Goal: Task Accomplishment & Management: Use online tool/utility

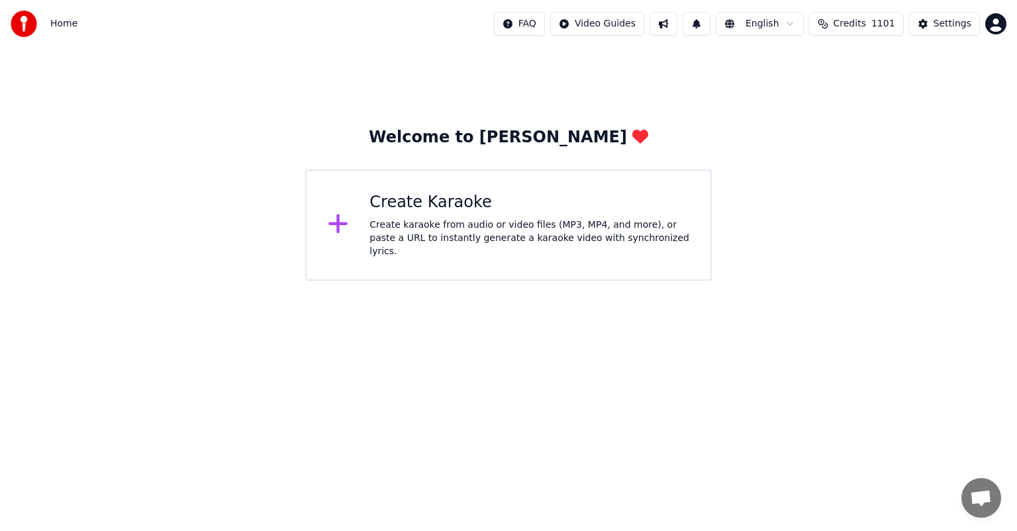
click at [498, 236] on div "Create karaoke from audio or video files (MP3, MP4, and more), or paste a URL t…" at bounding box center [529, 238] width 320 height 40
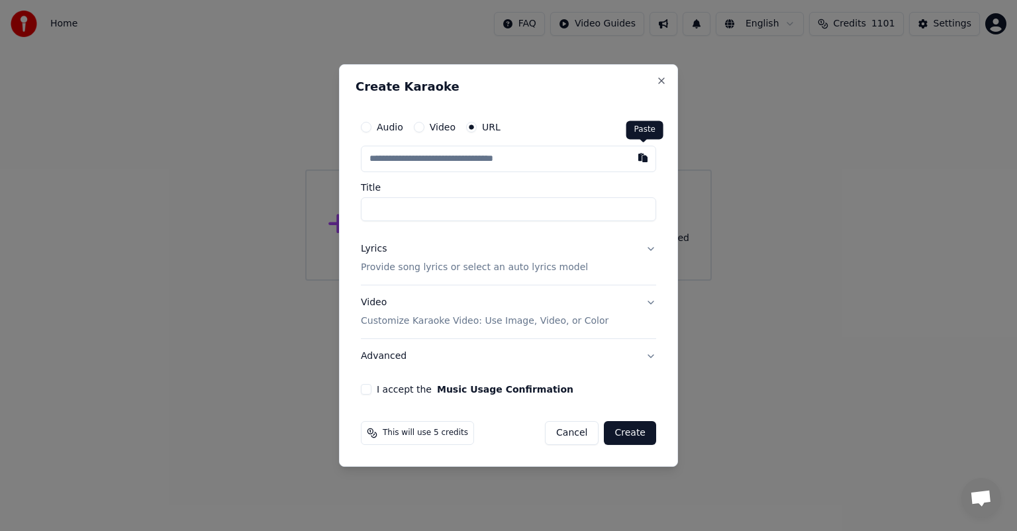
click at [642, 157] on button "button" at bounding box center [643, 158] width 26 height 24
type input "**********"
click at [651, 248] on button "Lyrics Provide song lyrics or select an auto lyrics model" at bounding box center [508, 258] width 295 height 53
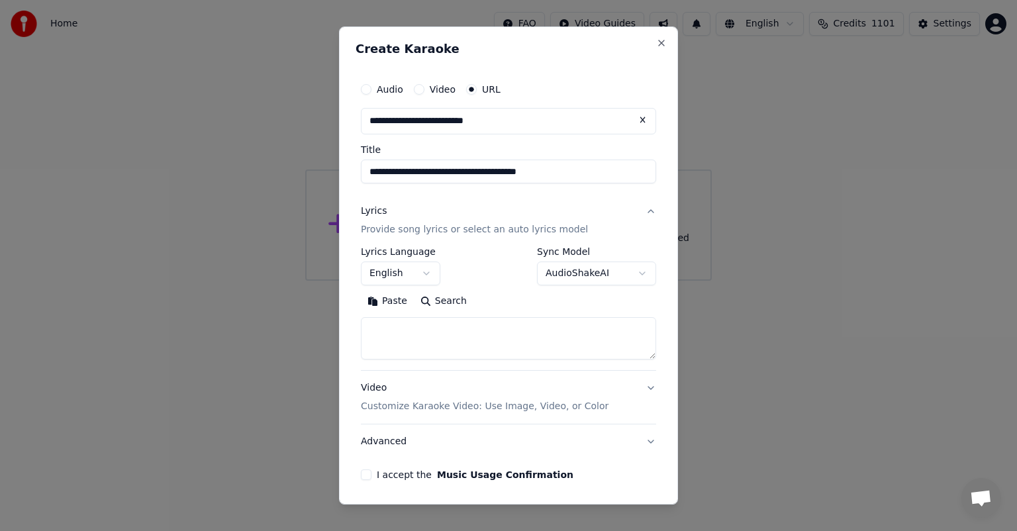
click at [438, 302] on button "Search" at bounding box center [444, 301] width 60 height 21
click at [631, 274] on body "**********" at bounding box center [508, 140] width 1017 height 281
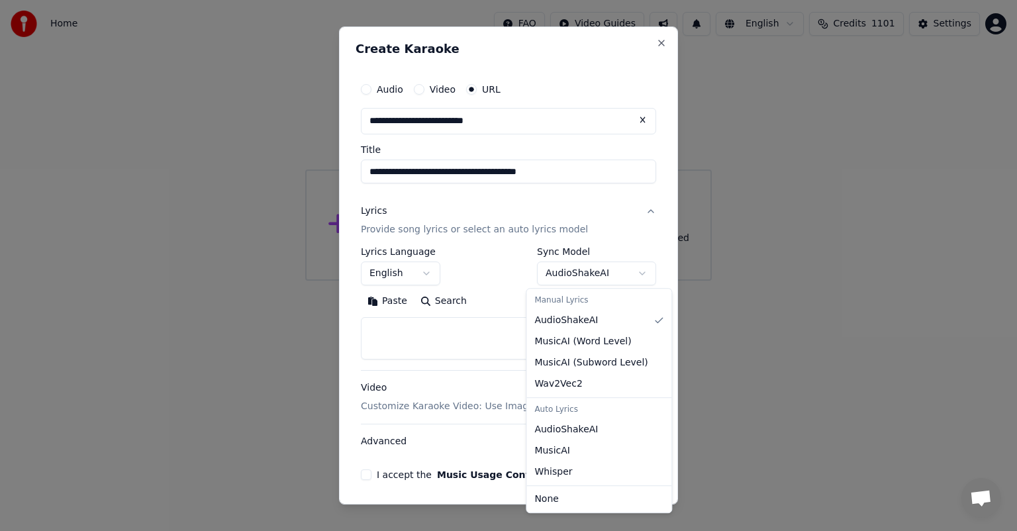
select select "**********"
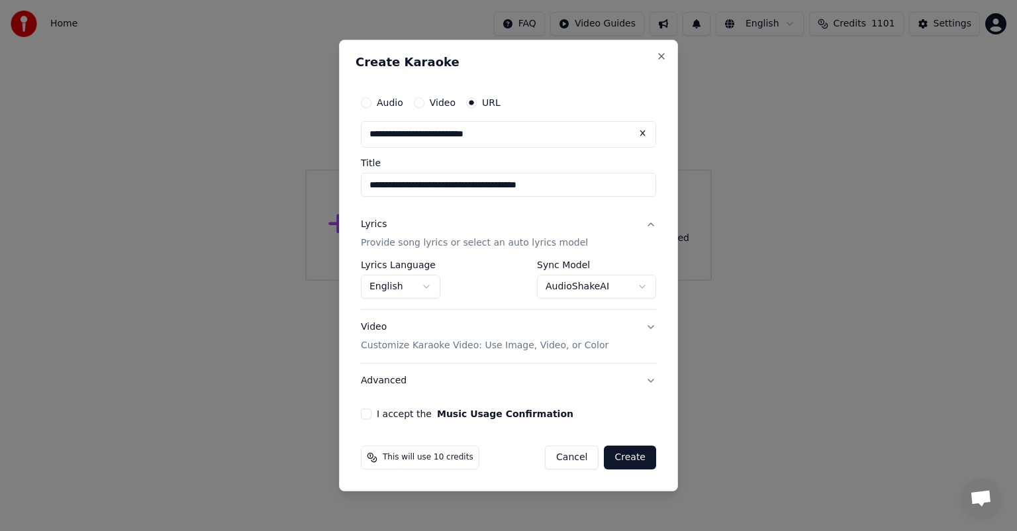
click at [367, 417] on button "I accept the Music Usage Confirmation" at bounding box center [366, 413] width 11 height 11
click at [640, 453] on button "Create" at bounding box center [630, 457] width 52 height 24
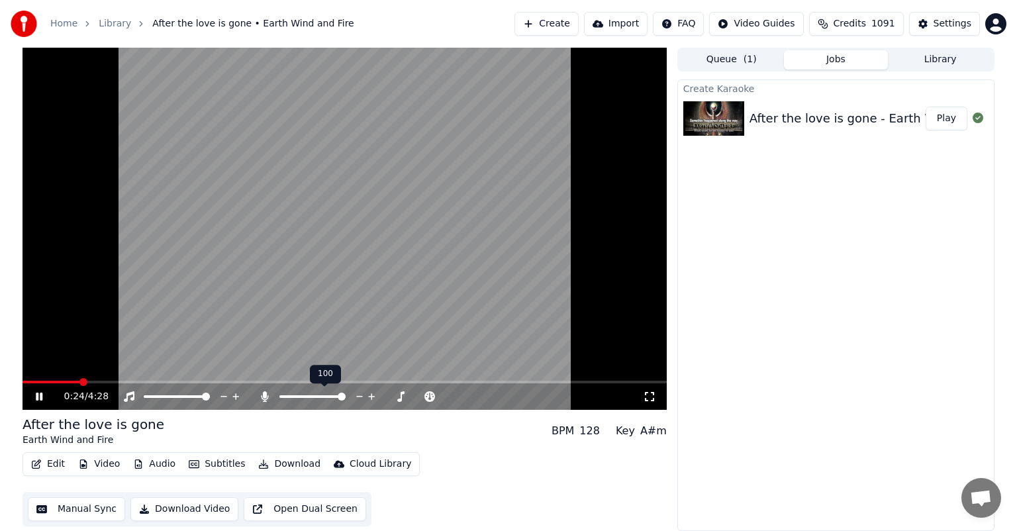
click at [346, 395] on span at bounding box center [342, 397] width 8 height 8
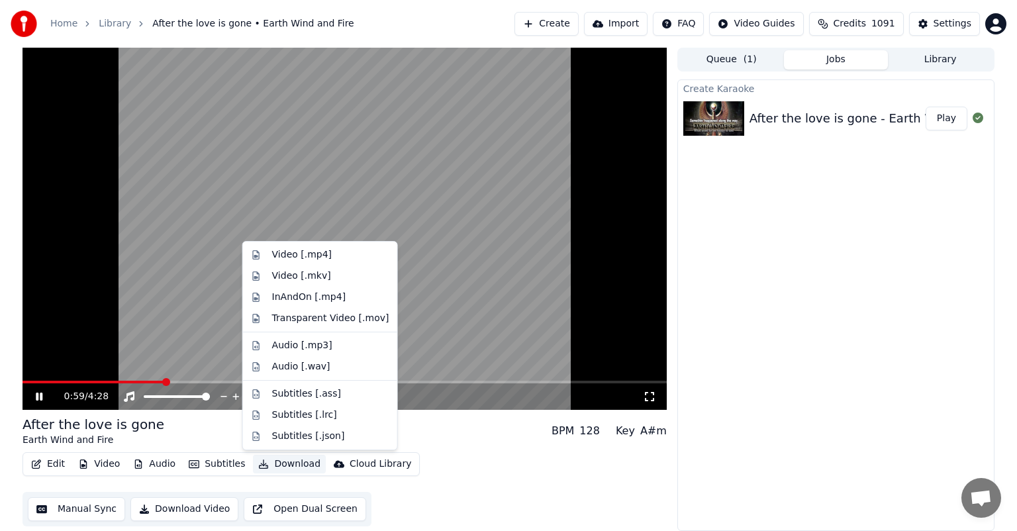
click at [273, 463] on button "Download" at bounding box center [289, 464] width 73 height 19
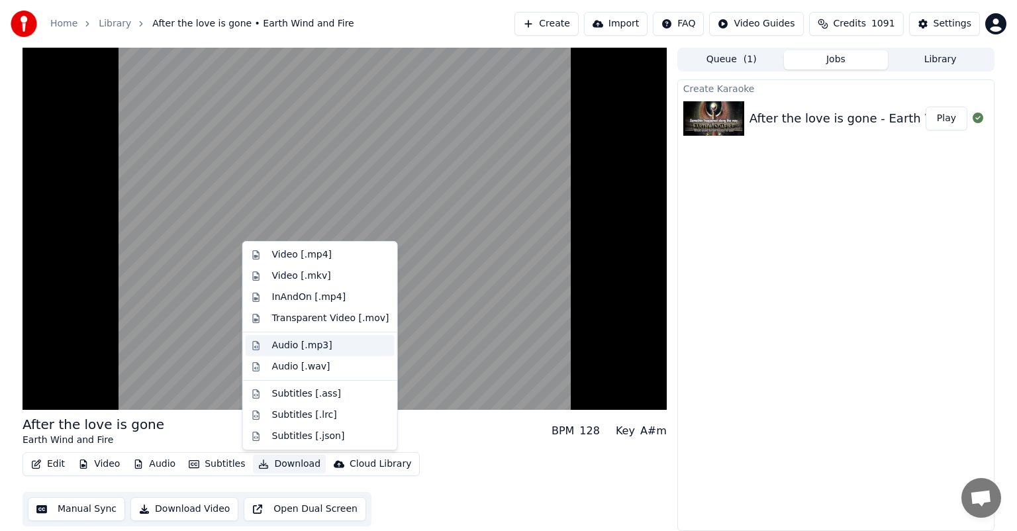
click at [305, 344] on div "Audio [.mp3]" at bounding box center [302, 345] width 60 height 13
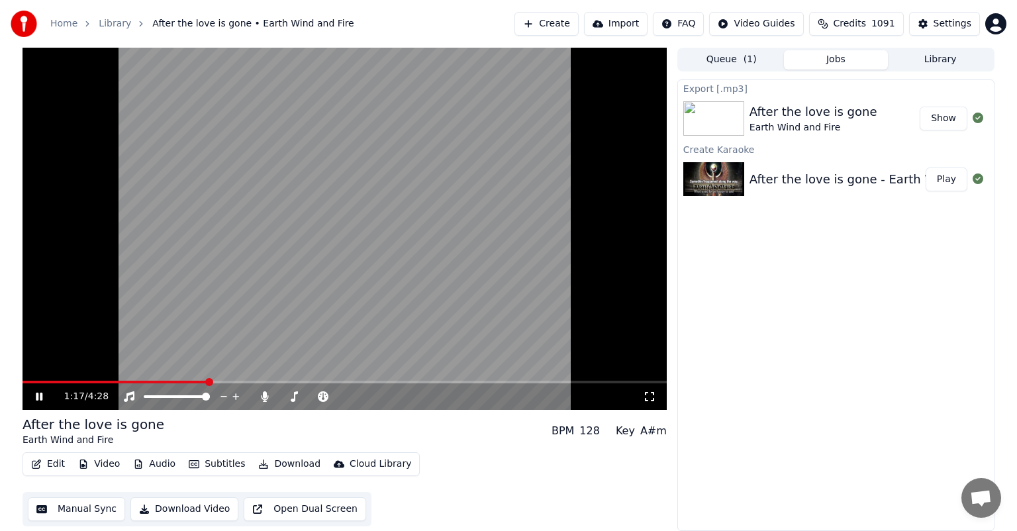
click at [943, 119] on button "Show" at bounding box center [943, 119] width 48 height 24
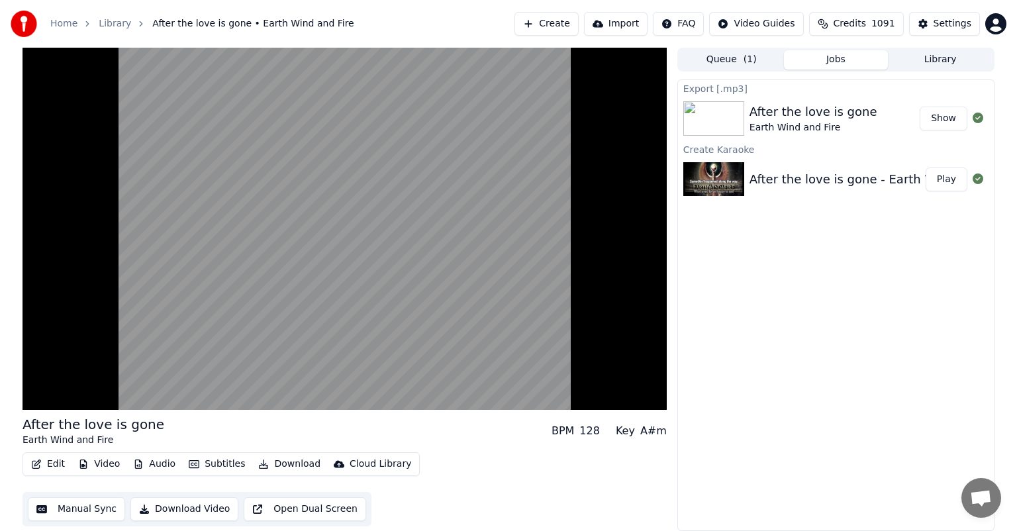
click at [968, 64] on button "Library" at bounding box center [940, 59] width 105 height 19
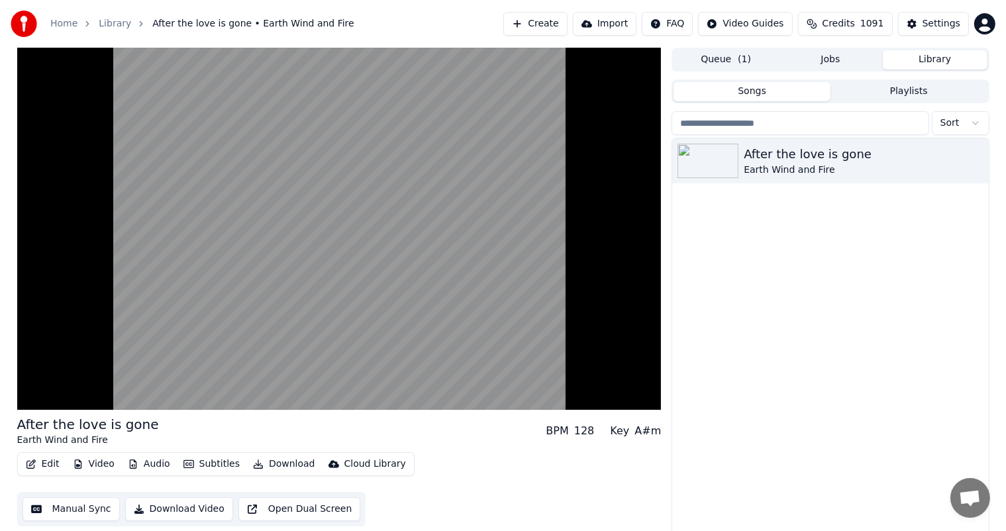
click at [968, 64] on button "Library" at bounding box center [934, 59] width 105 height 19
click at [978, 158] on icon "button" at bounding box center [976, 160] width 13 height 11
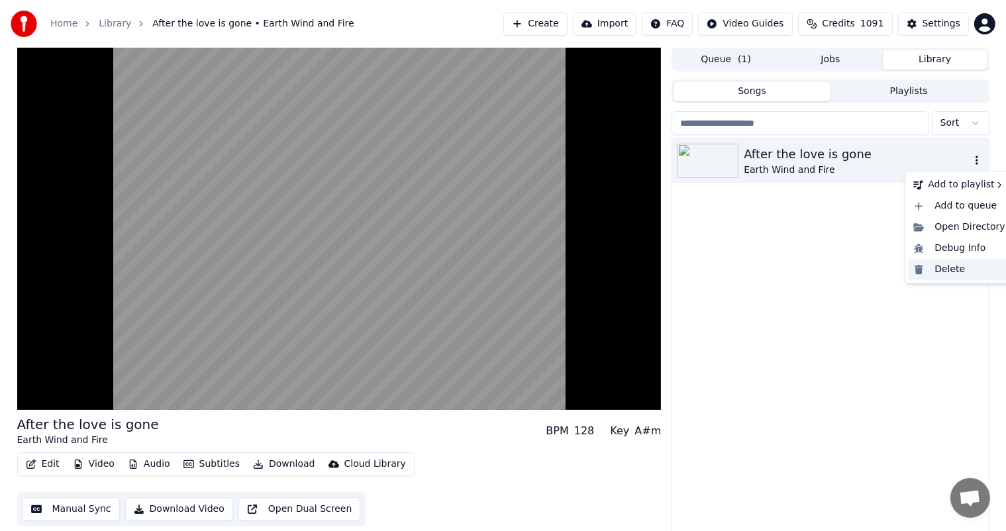
click at [948, 271] on div "Delete" at bounding box center [959, 269] width 102 height 21
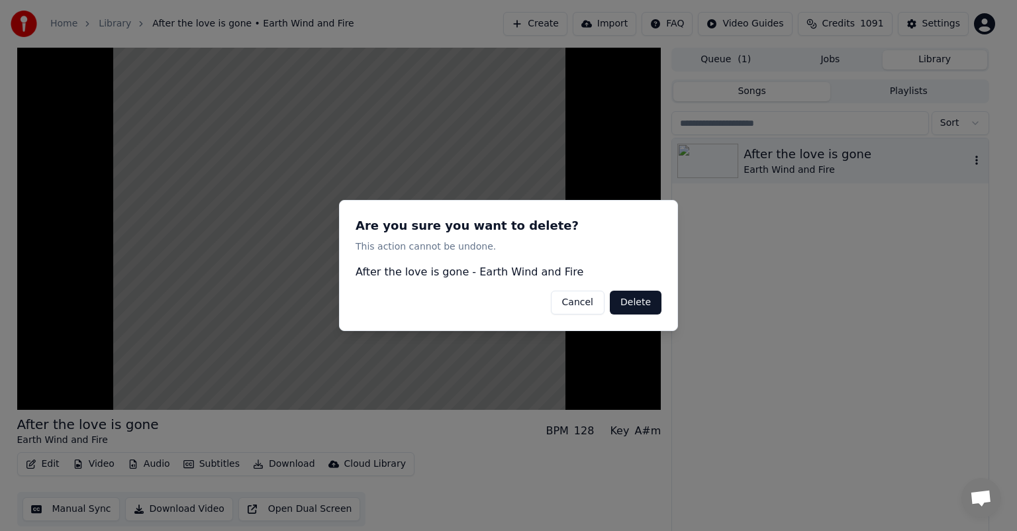
click at [641, 308] on button "Delete" at bounding box center [636, 303] width 52 height 24
